Goal: Find specific page/section: Find specific page/section

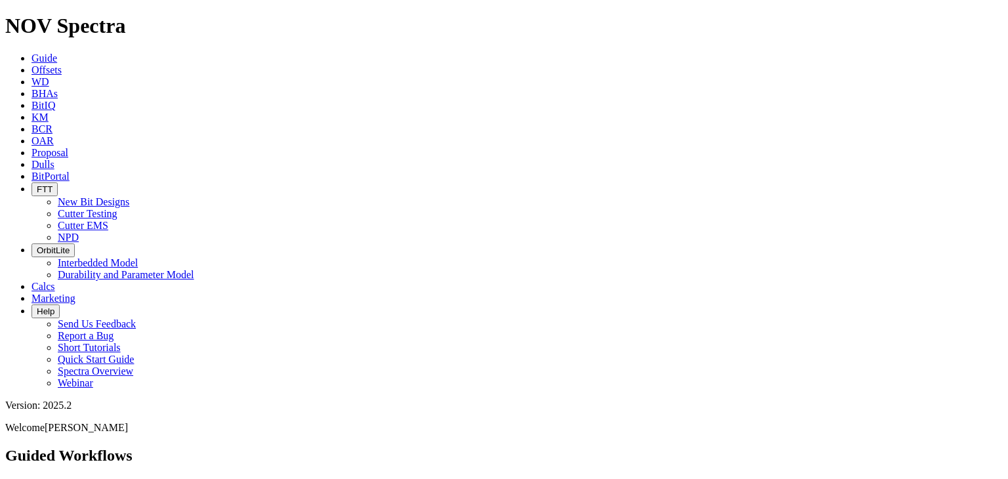
click at [52, 184] on span "FTT" at bounding box center [45, 189] width 16 height 10
click at [117, 208] on link "Cutter Testing" at bounding box center [88, 213] width 60 height 11
select select "Cutter"
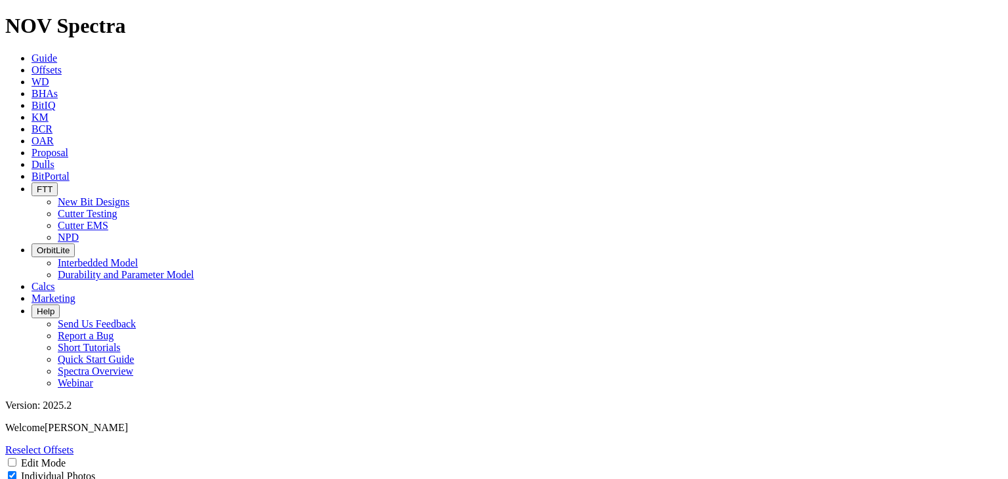
select select "New Bit Design"
